Goal: Transaction & Acquisition: Purchase product/service

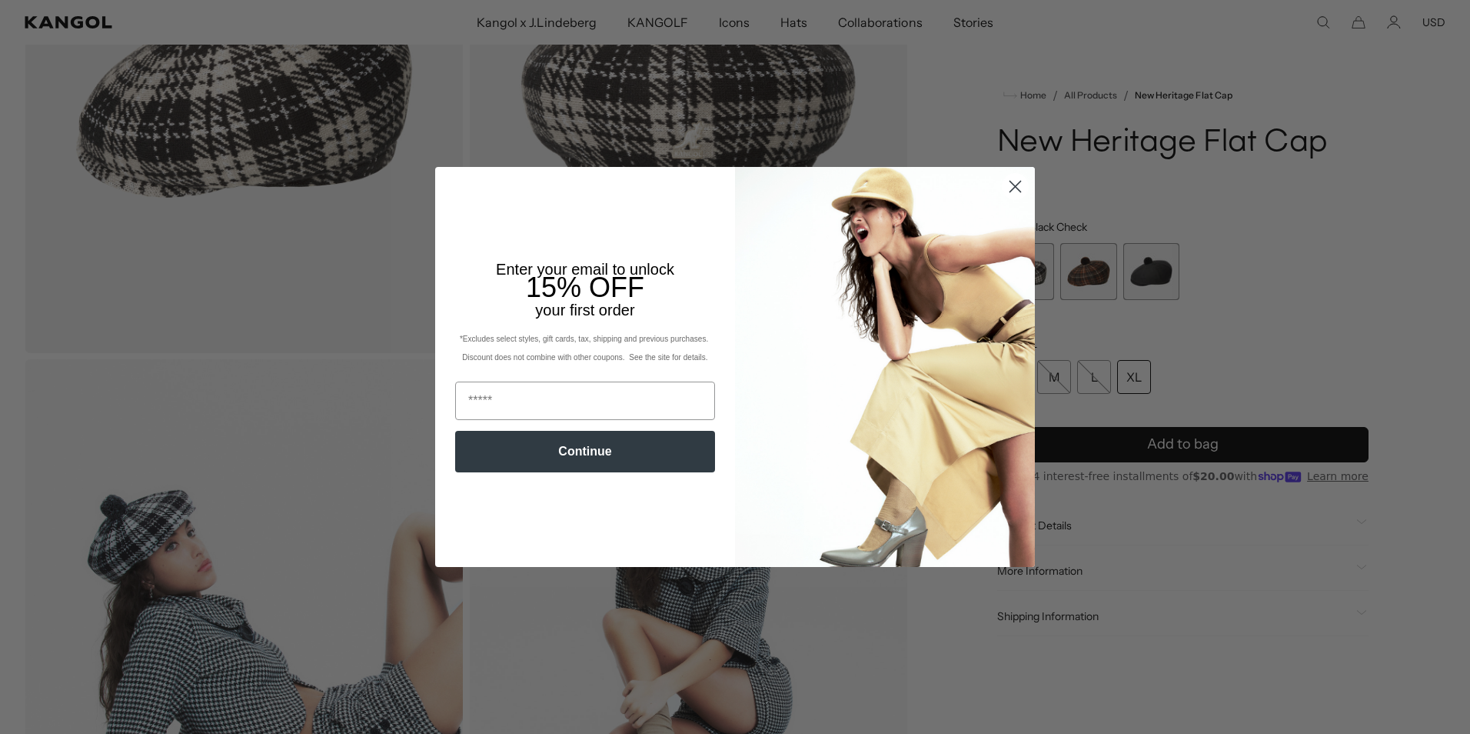
scroll to position [0, 317]
click at [1017, 187] on circle "Close dialog" at bounding box center [1015, 186] width 25 height 25
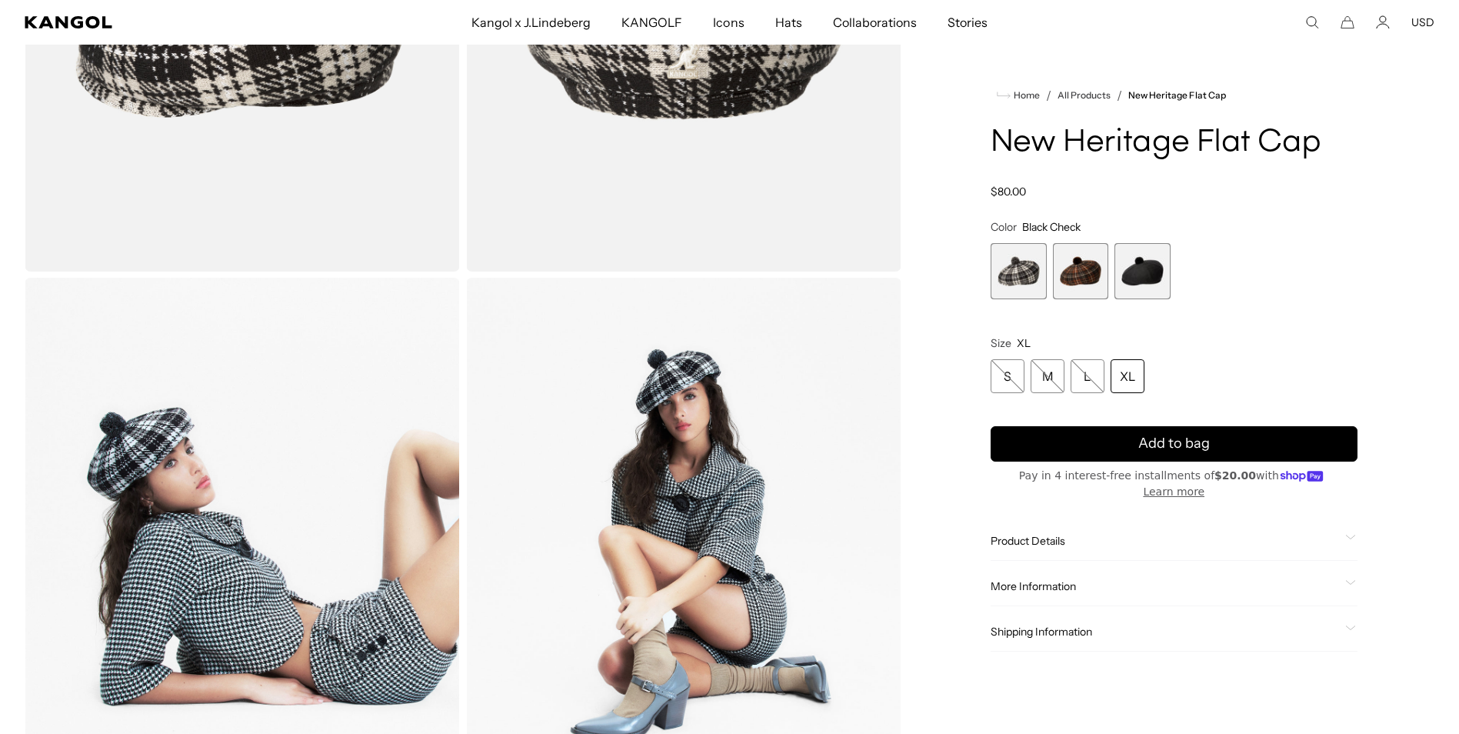
scroll to position [0, 0]
click at [1020, 534] on span "Product Details" at bounding box center [1164, 541] width 348 height 14
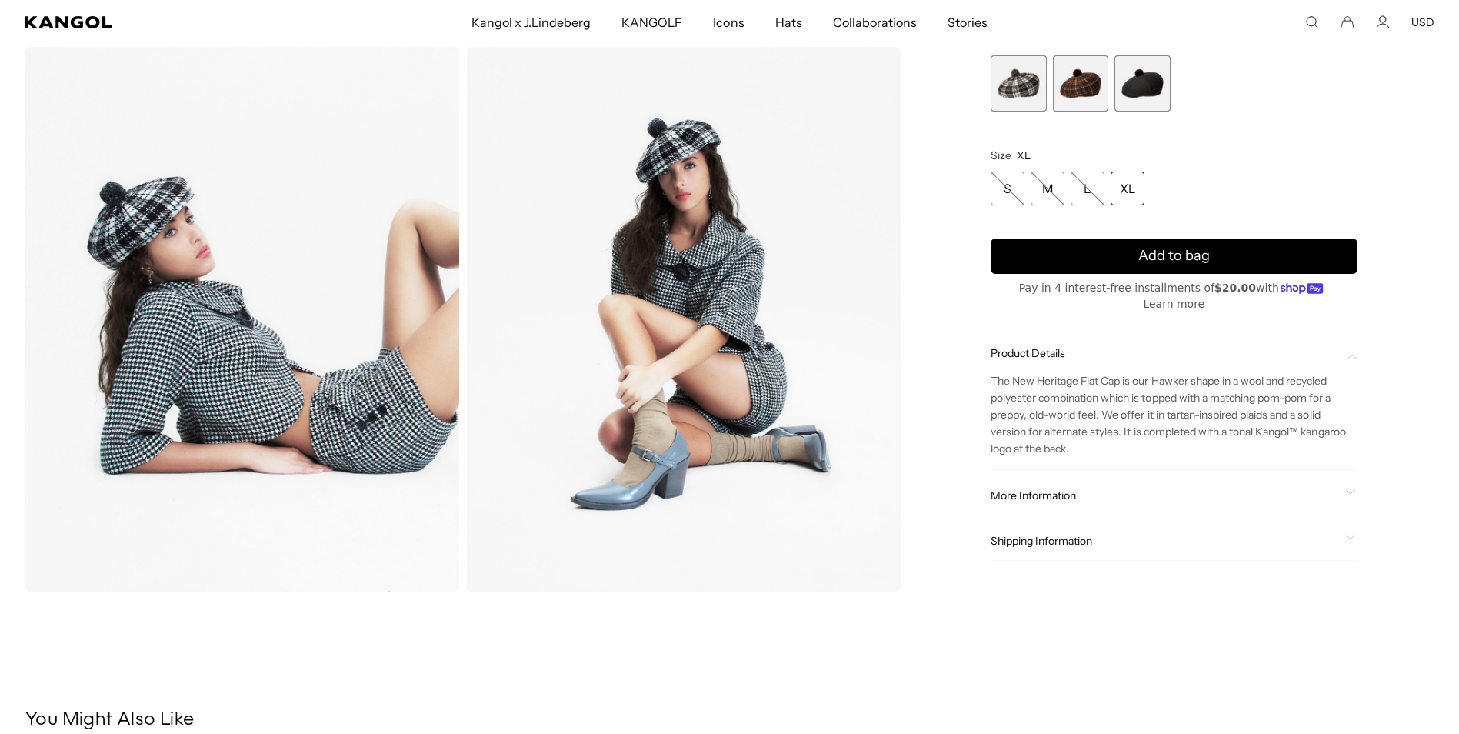
scroll to position [0, 317]
drag, startPoint x: 988, startPoint y: 382, endPoint x: 1047, endPoint y: 437, distance: 80.0
click at [1047, 437] on div "Home / All Products / New Heritage Flat Cap New Heritage Flat Cap Regular price…" at bounding box center [1174, 44] width 521 height 1094
drag, startPoint x: 1047, startPoint y: 437, endPoint x: 1069, endPoint y: 452, distance: 27.1
click at [1069, 452] on p "The New Heritage Flat Cap is our Hawker shape in a wool and recycled polyester …" at bounding box center [1173, 414] width 367 height 85
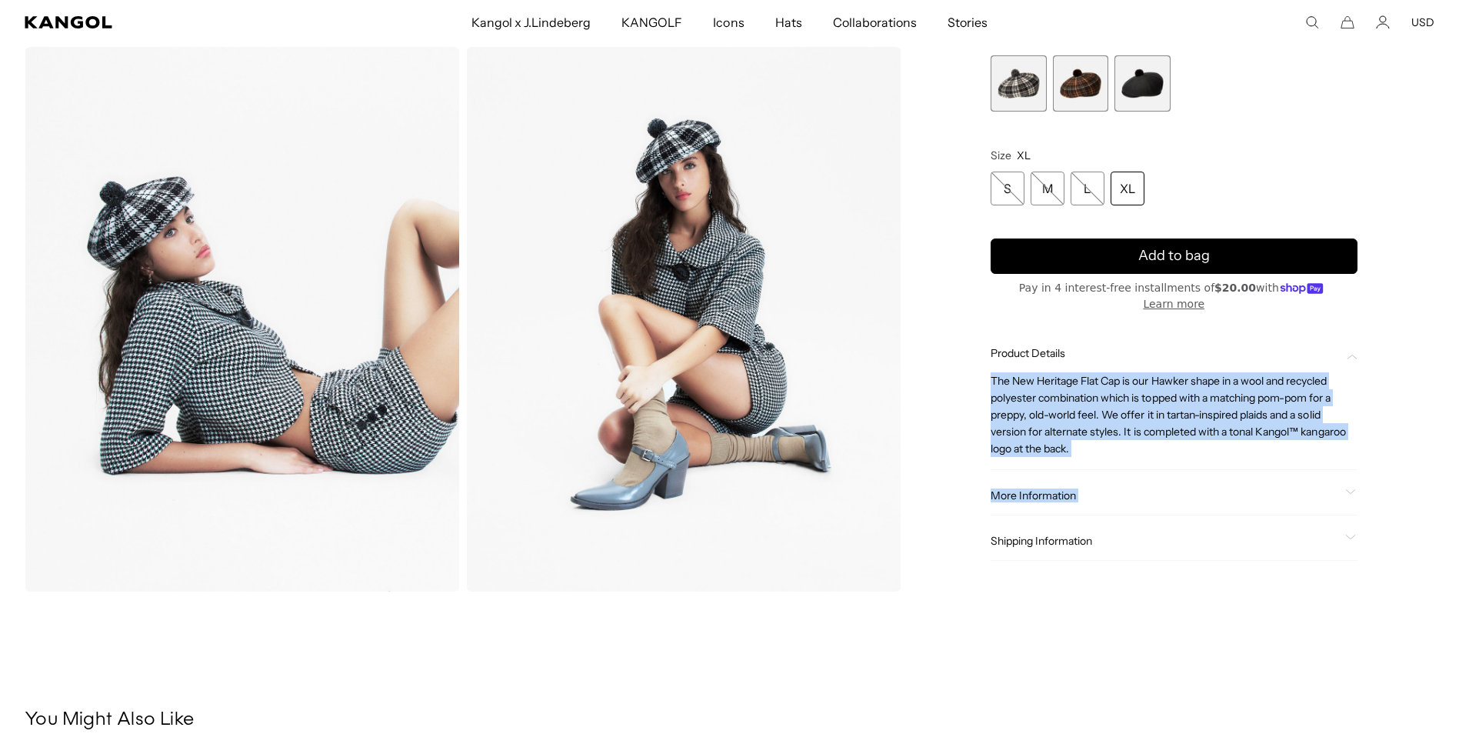
drag, startPoint x: 987, startPoint y: 379, endPoint x: 990, endPoint y: 368, distance: 11.4
click at [990, 368] on div "Home / All Products / New Heritage Flat Cap New Heritage Flat Cap Regular price…" at bounding box center [1174, 44] width 521 height 1094
copy div "The New Heritage Flat Cap is our Hawker shape in a wool and recycled polyester …"
